Goal: Task Accomplishment & Management: Manage account settings

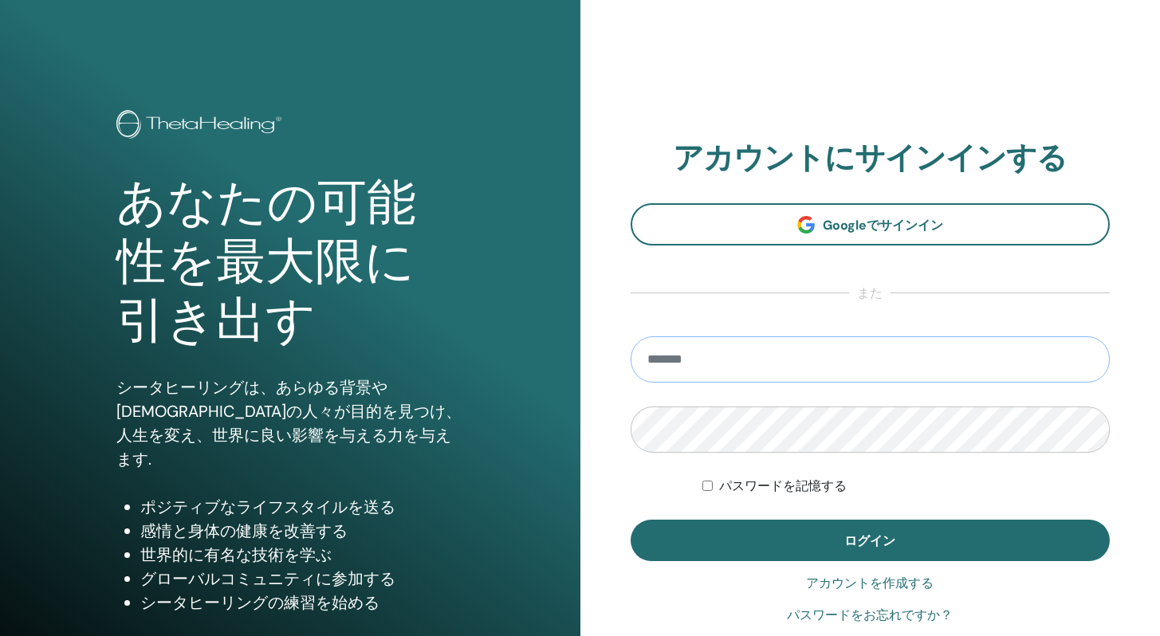
type input "**********"
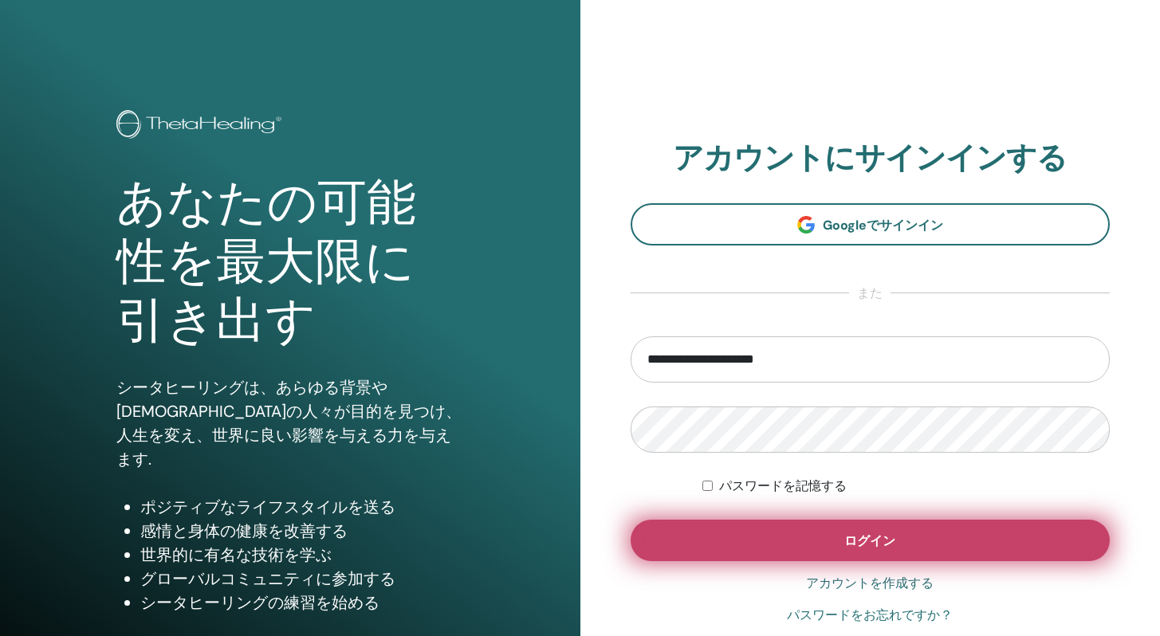
click at [895, 540] on button "ログイン" at bounding box center [870, 540] width 480 height 41
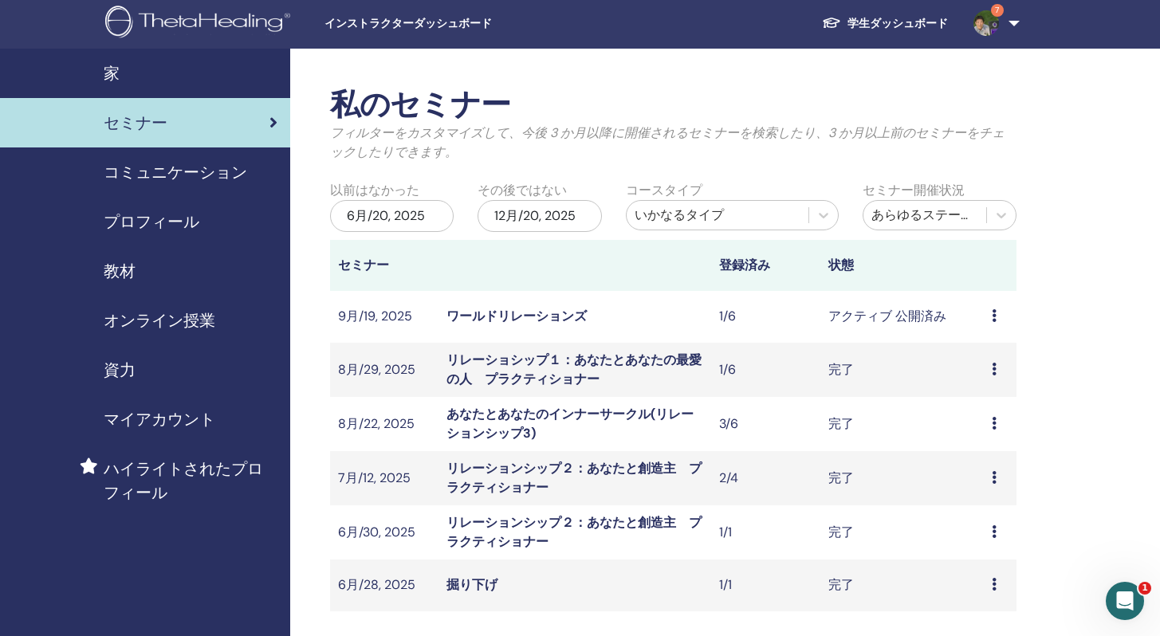
scroll to position [3, 0]
click at [168, 219] on span "プロフィール" at bounding box center [152, 221] width 96 height 24
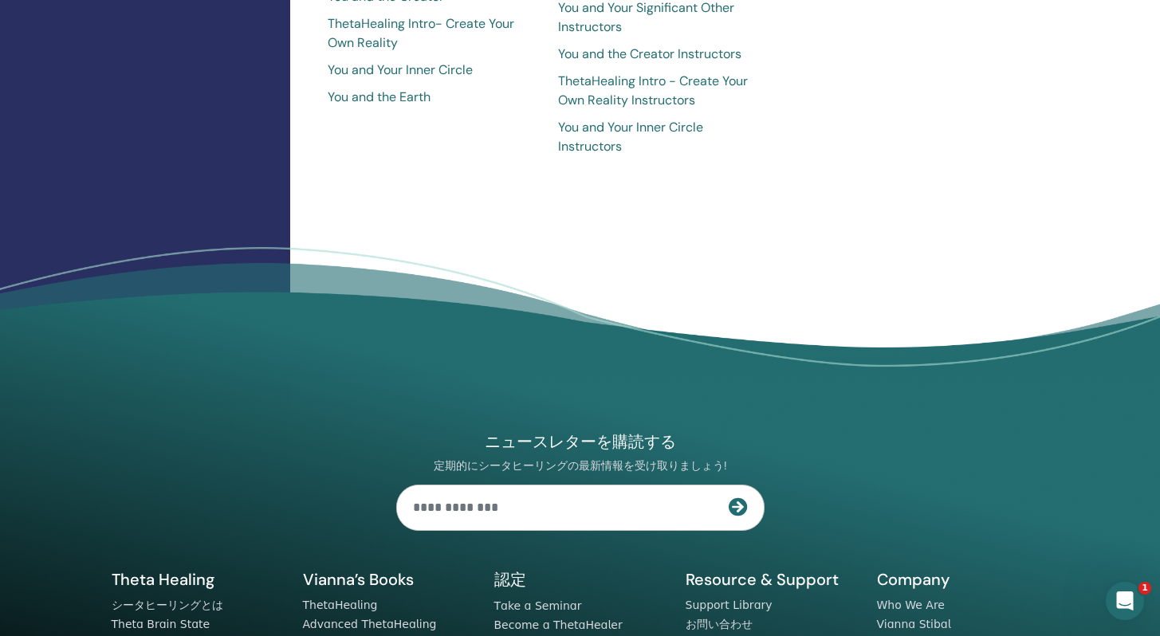
scroll to position [1355, 0]
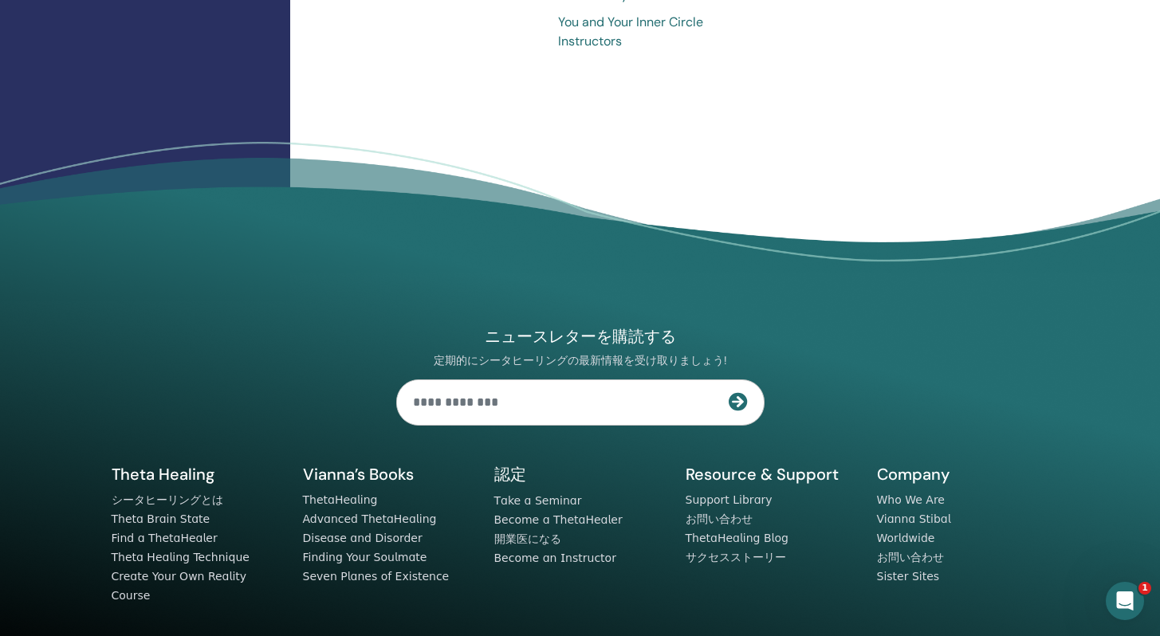
click at [277, 273] on div "ニュースレターを購読する 定期的にシータヒーリングの最新情報を受け取りましょう! Theta Healing シータヒーリングとは 認定" at bounding box center [580, 437] width 956 height 453
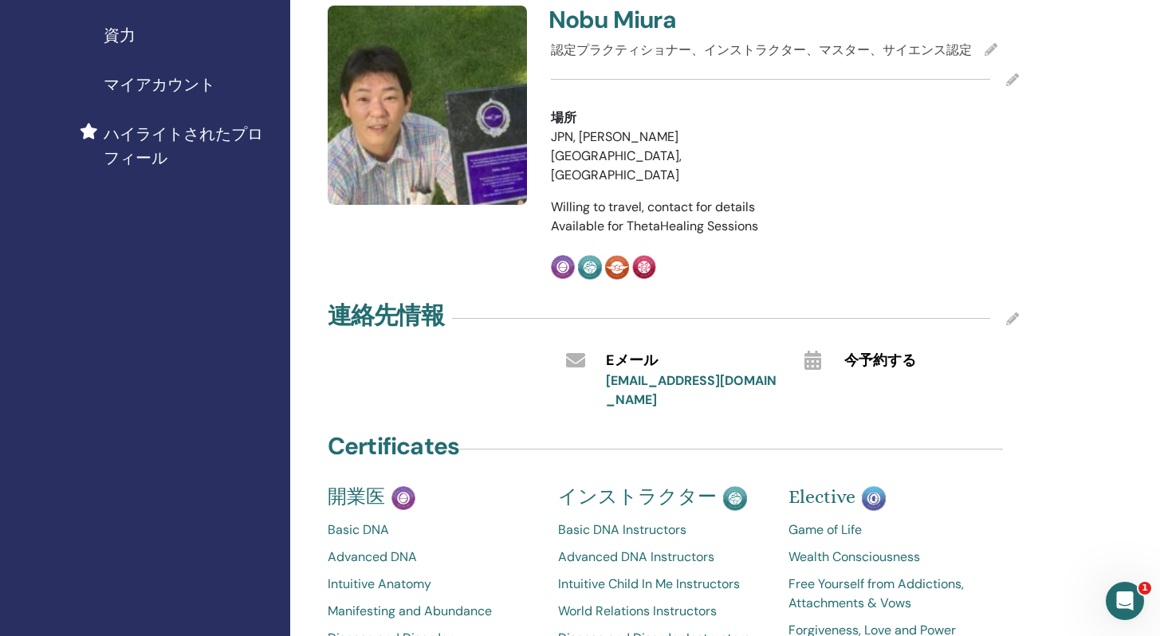
scroll to position [0, 0]
